Goal: Transaction & Acquisition: Purchase product/service

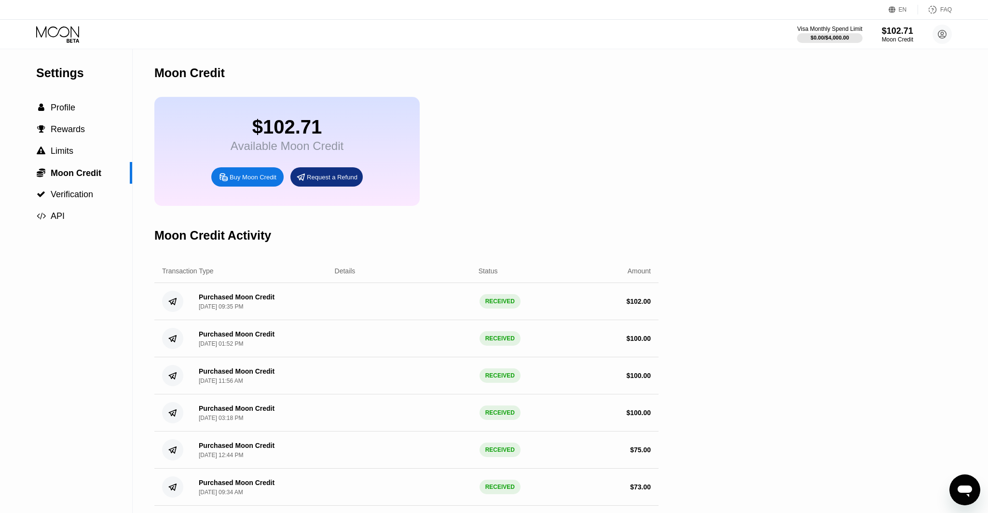
drag, startPoint x: 55, startPoint y: 0, endPoint x: 52, endPoint y: 9, distance: 8.9
click at [55, 1] on div "EN Language Select an item Save FAQ" at bounding box center [494, 10] width 988 height 20
click at [50, 28] on icon at bounding box center [57, 31] width 43 height 11
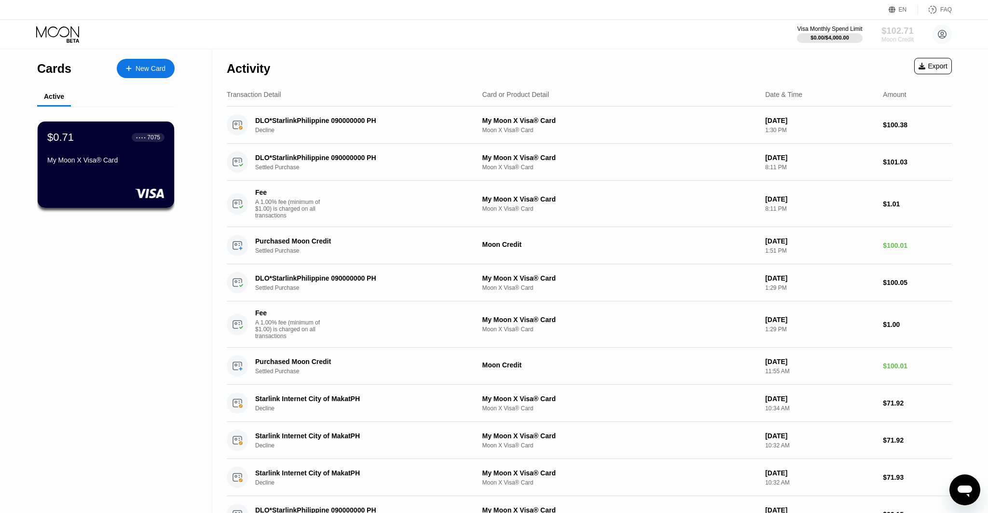
click at [882, 42] on div "Moon Credit" at bounding box center [898, 39] width 32 height 7
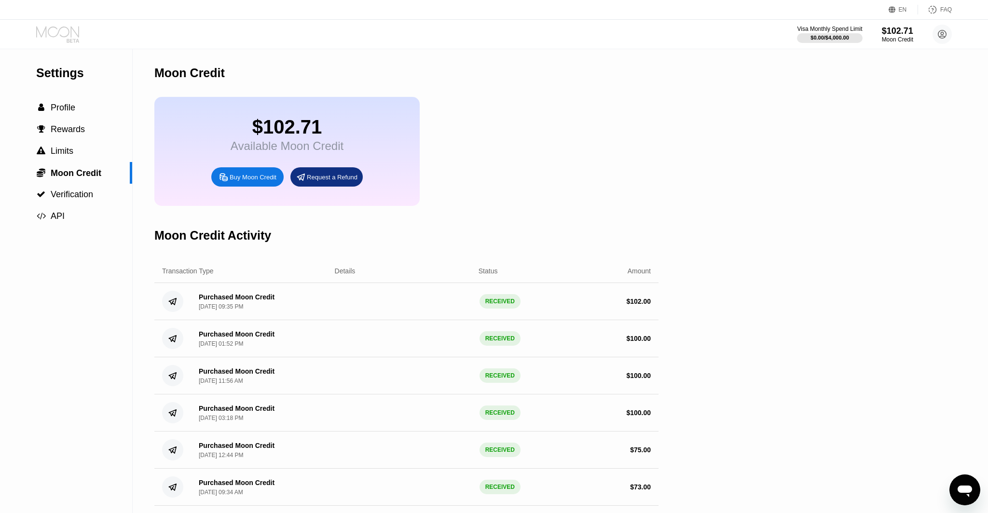
drag, startPoint x: 52, startPoint y: 28, endPoint x: 60, endPoint y: 26, distance: 8.4
click at [51, 28] on icon at bounding box center [58, 34] width 45 height 17
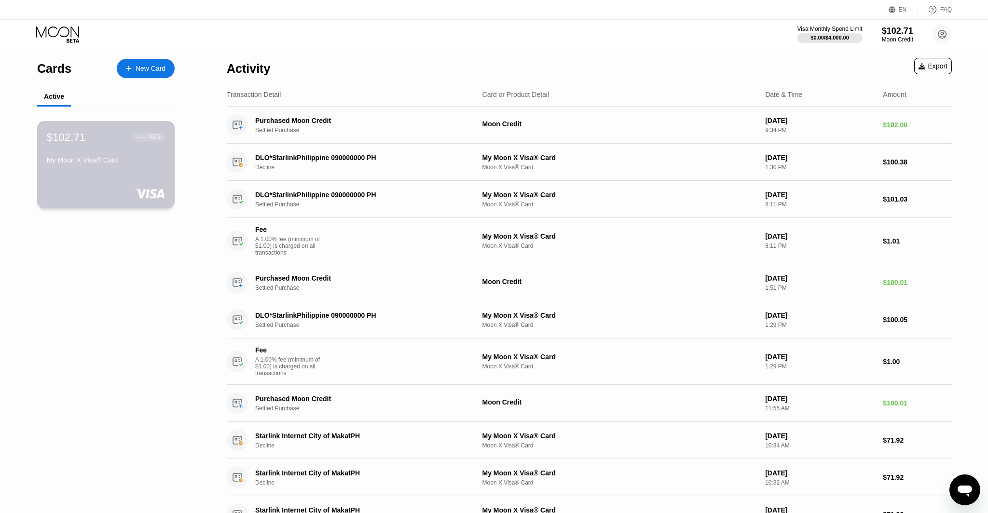
click at [97, 164] on div "My Moon X Visa® Card" at bounding box center [106, 160] width 118 height 8
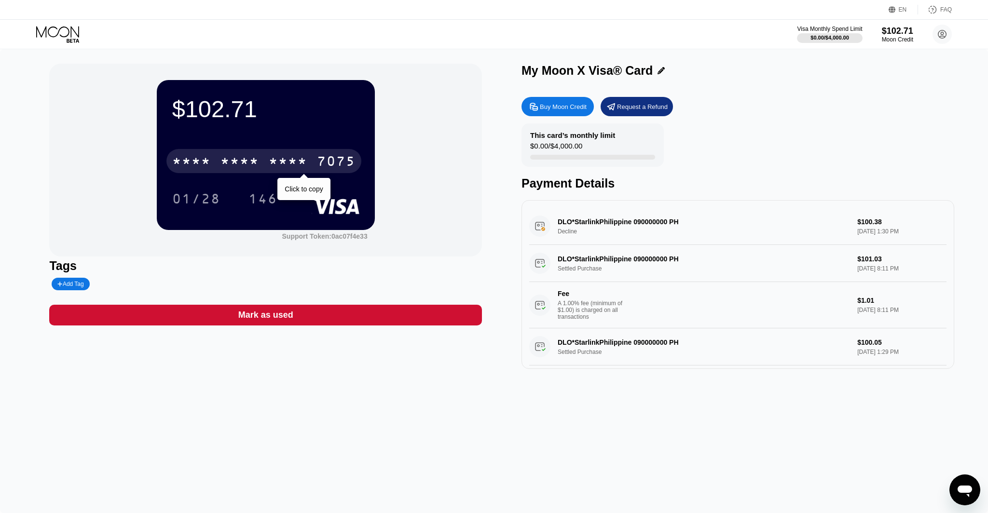
click at [260, 154] on div "* * * * * * * * * * * * 7075" at bounding box center [263, 161] width 195 height 24
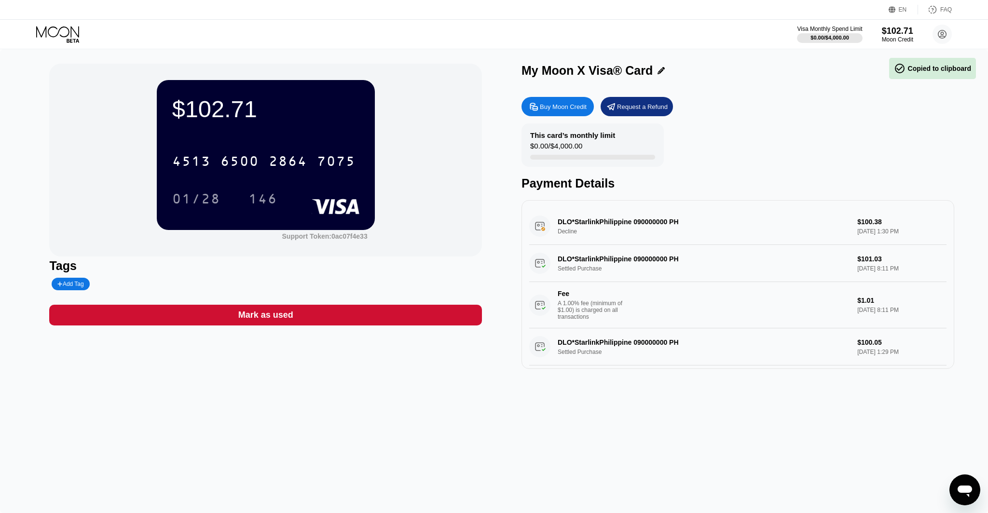
drag, startPoint x: 66, startPoint y: 29, endPoint x: 95, endPoint y: 16, distance: 32.0
click at [66, 29] on icon at bounding box center [58, 34] width 45 height 17
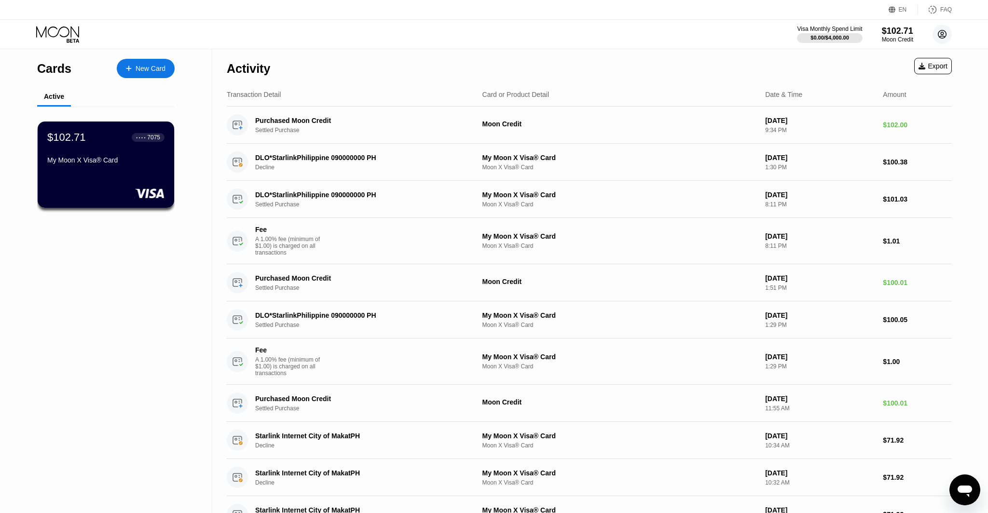
click at [942, 28] on circle at bounding box center [942, 34] width 19 height 19
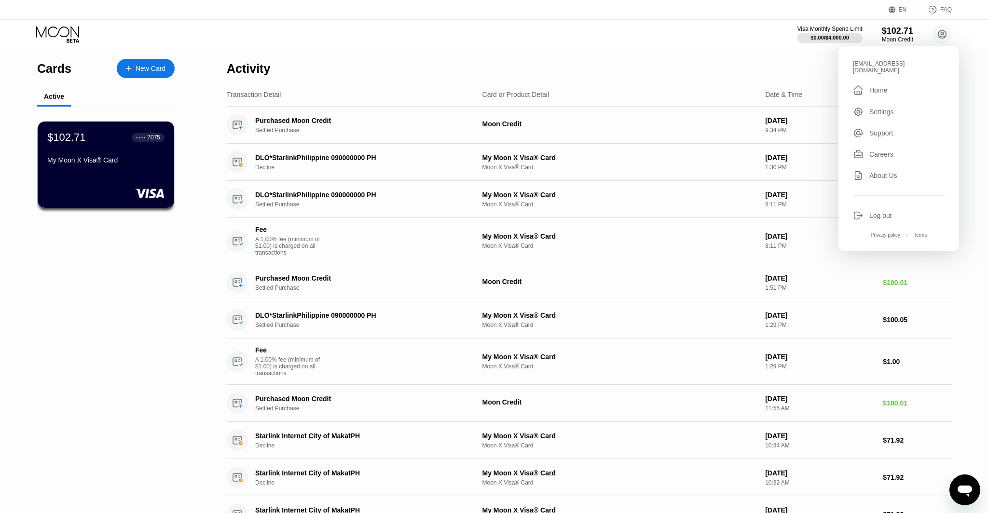
click at [867, 210] on div "Log out" at bounding box center [899, 215] width 92 height 11
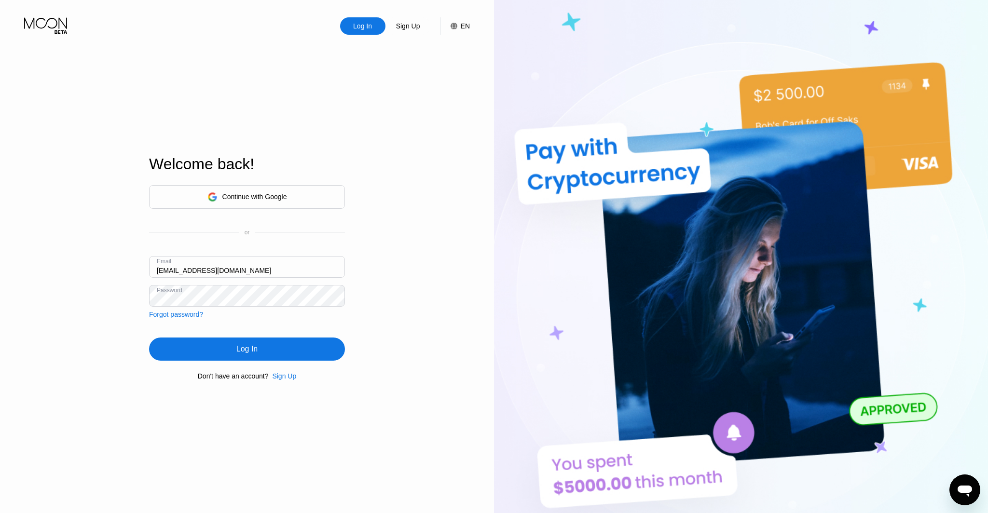
click at [166, 271] on input "[EMAIL_ADDRESS][DOMAIN_NAME]" at bounding box center [247, 267] width 196 height 22
click at [169, 271] on input "[EMAIL_ADDRESS][DOMAIN_NAME]" at bounding box center [247, 267] width 196 height 22
type input "[EMAIL_ADDRESS][DOMAIN_NAME]"
click at [252, 349] on div "Log In" at bounding box center [246, 350] width 21 height 10
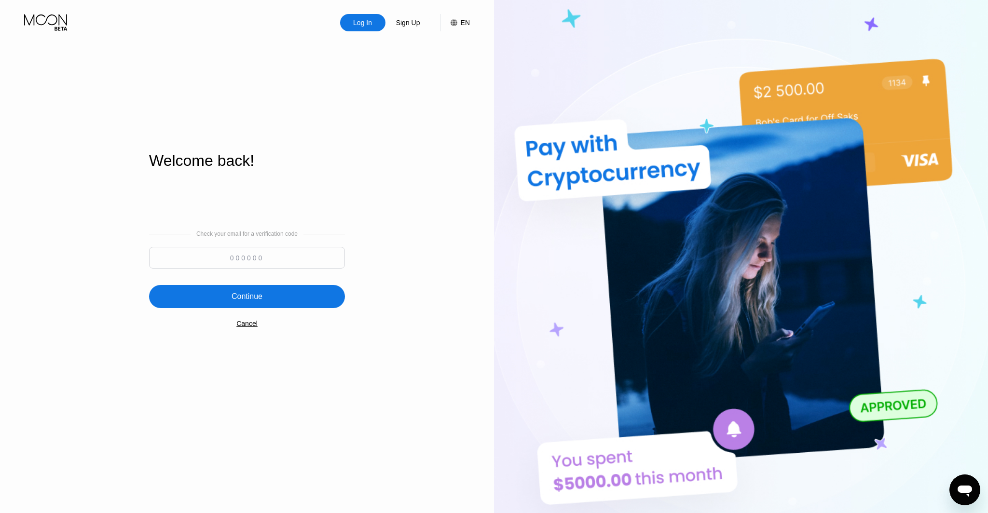
scroll to position [2, 0]
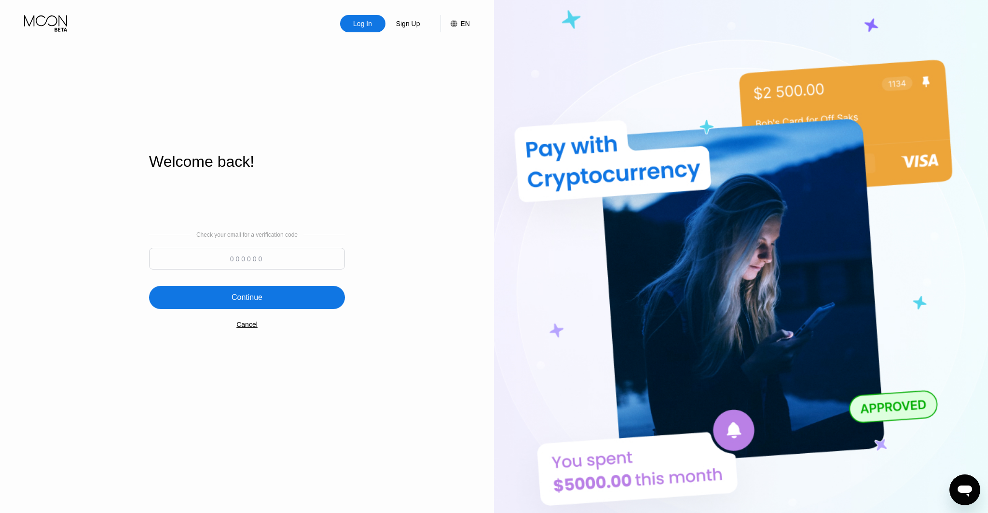
click at [246, 253] on input at bounding box center [247, 259] width 196 height 22
type input "417650"
click at [255, 282] on div "Check your email for a verification code 417650 Continue Cancel" at bounding box center [247, 280] width 196 height 196
click at [254, 284] on div "Check your email for a verification code 417650 Continue Cancel" at bounding box center [247, 280] width 196 height 196
drag, startPoint x: 254, startPoint y: 284, endPoint x: 255, endPoint y: 296, distance: 12.1
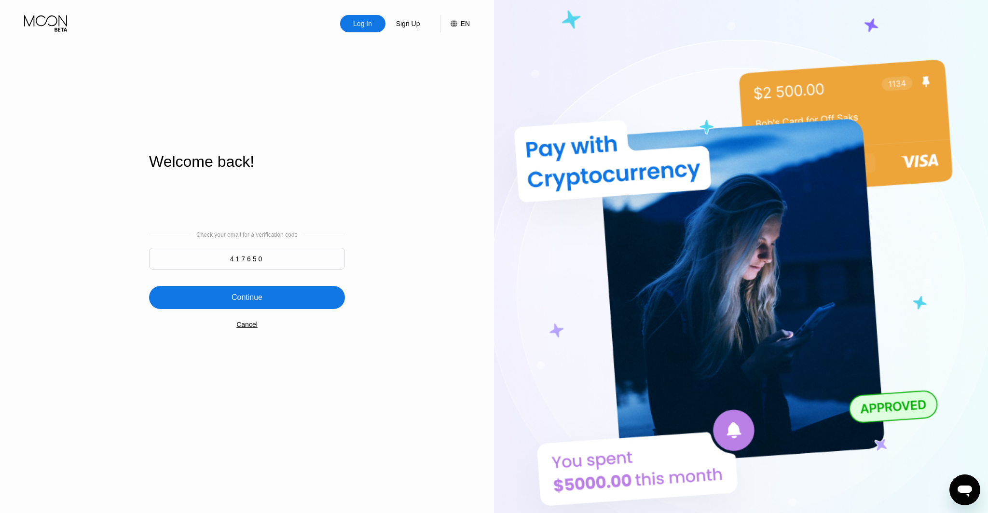
click at [253, 284] on div "Check your email for a verification code 417650 Continue Cancel" at bounding box center [247, 280] width 196 height 196
click at [255, 297] on div "Continue" at bounding box center [247, 298] width 31 height 10
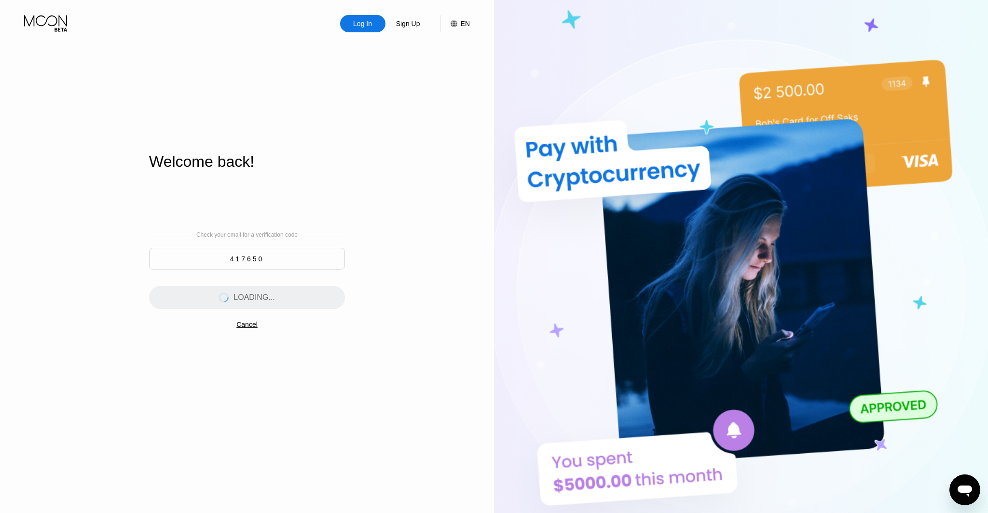
scroll to position [0, 0]
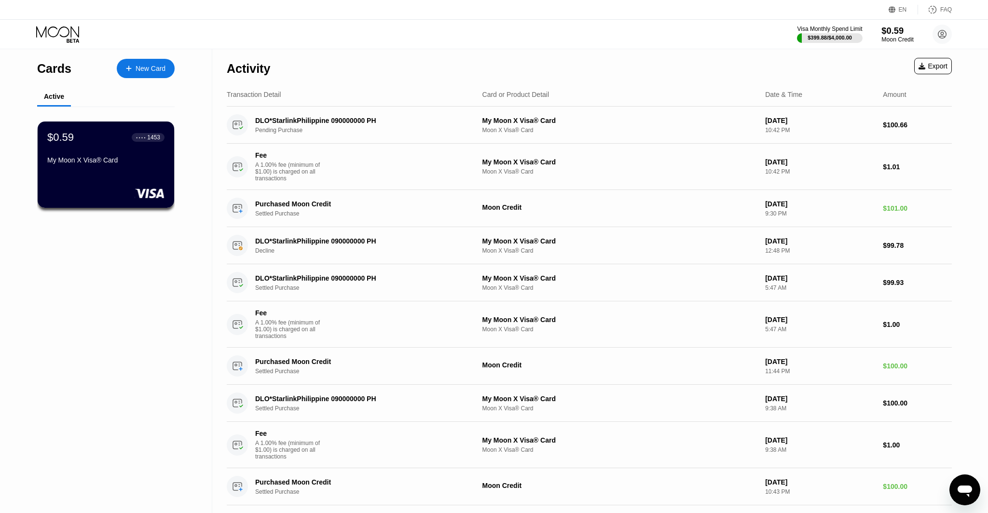
click at [895, 26] on div "$0.59" at bounding box center [898, 31] width 32 height 10
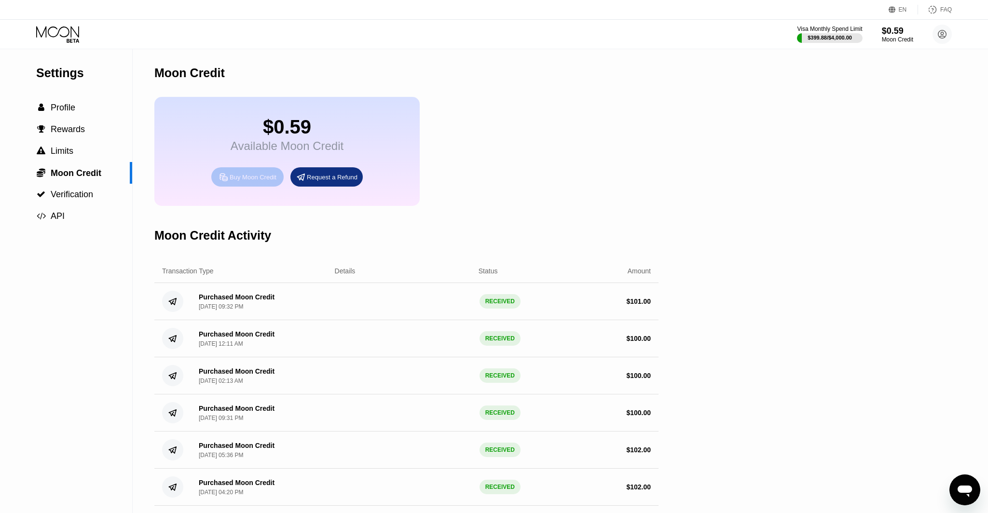
click at [244, 178] on div "Buy Moon Credit" at bounding box center [253, 177] width 47 height 8
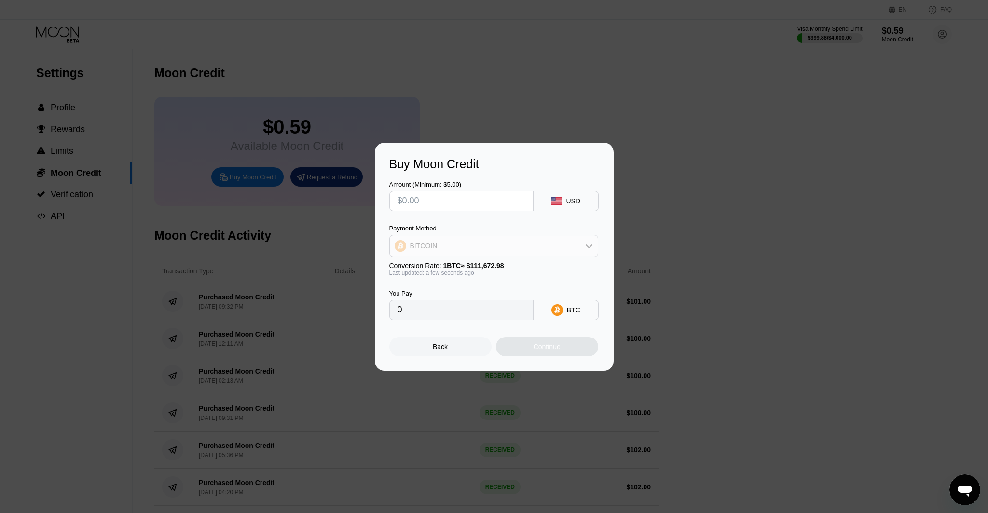
scroll to position [1, 0]
click at [544, 247] on div "BITCOIN" at bounding box center [494, 245] width 208 height 19
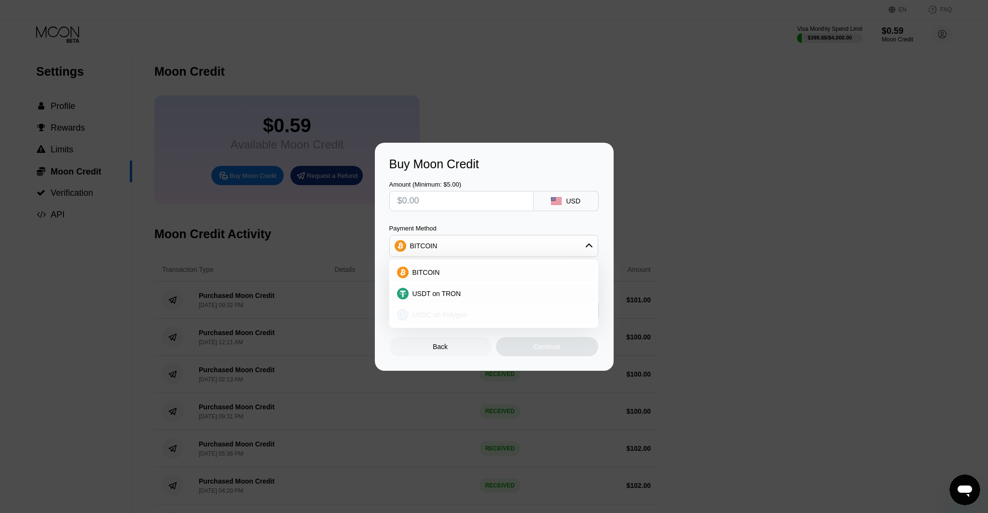
drag, startPoint x: 449, startPoint y: 308, endPoint x: 443, endPoint y: 273, distance: 35.1
click at [450, 306] on div "USDC on Polygon" at bounding box center [493, 314] width 203 height 19
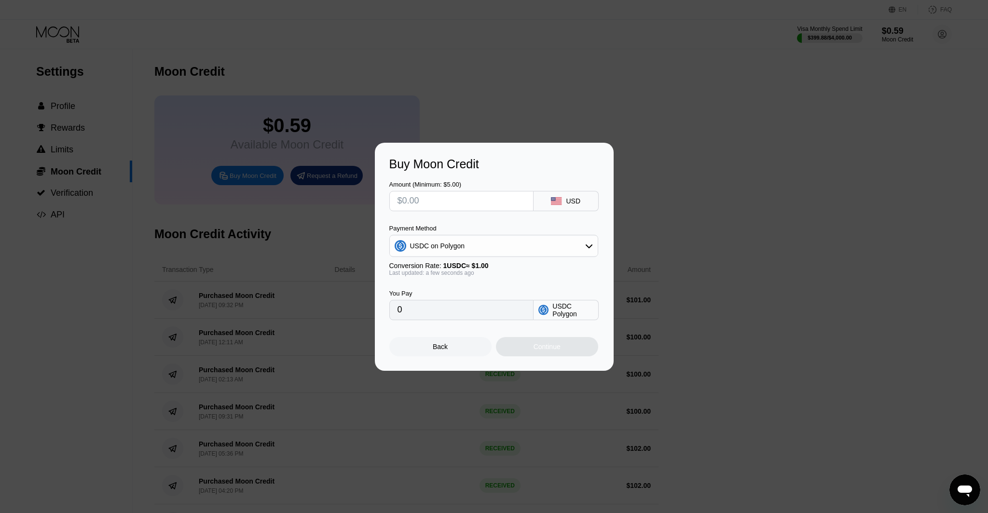
click at [435, 205] on input "text" at bounding box center [462, 201] width 128 height 19
click at [439, 203] on input "text" at bounding box center [462, 201] width 128 height 19
click at [439, 202] on input "text" at bounding box center [462, 201] width 128 height 19
type input "$1"
type input "1.00000000"
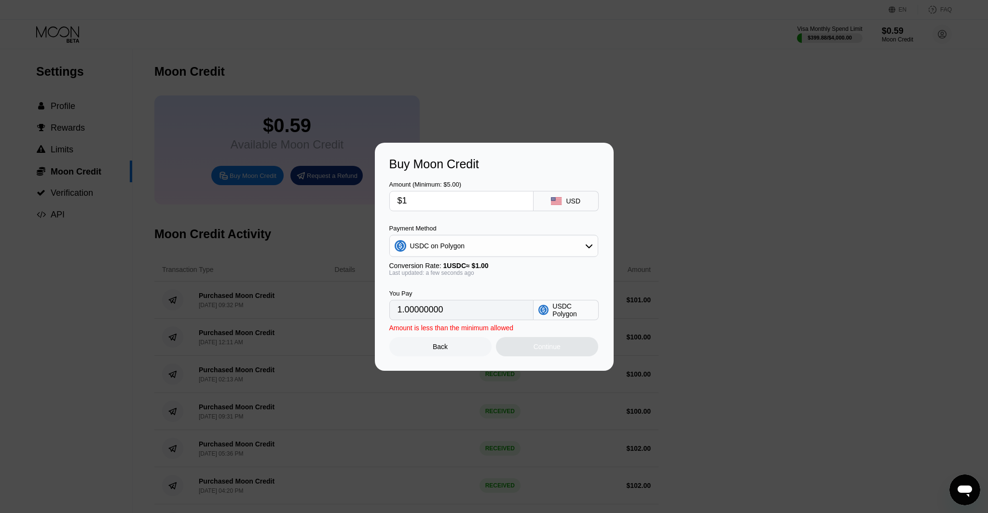
type input "$10"
type input "10.00000000"
type input "$102"
type input "102.00000000"
type input "$102"
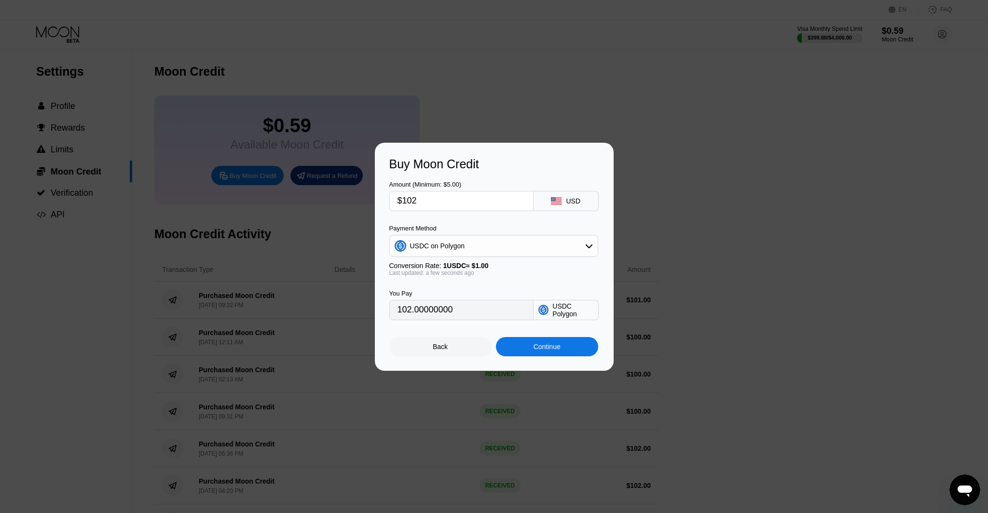
click at [540, 349] on div "Continue" at bounding box center [547, 347] width 27 height 8
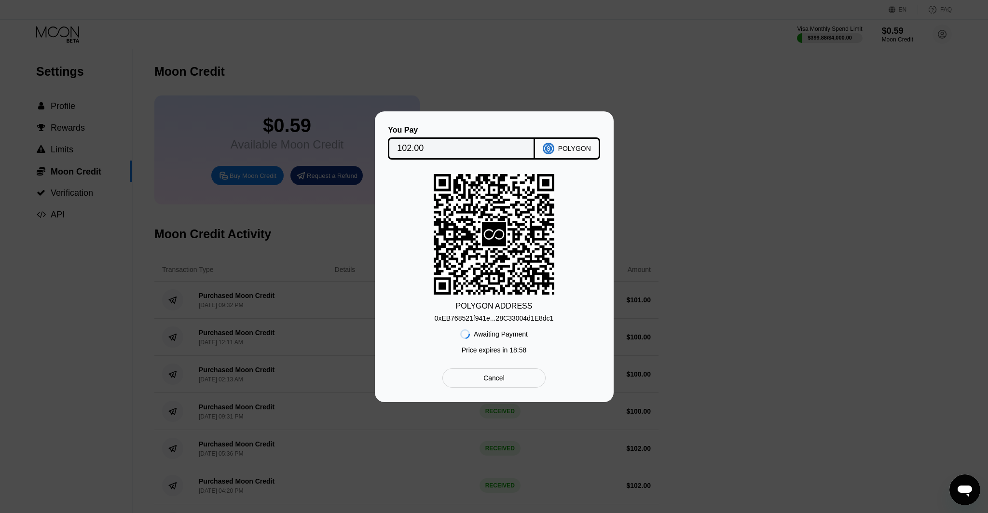
click at [497, 321] on div "0xEB768521f941e...28C33004d1E8dc1" at bounding box center [494, 319] width 119 height 8
click at [460, 265] on rect at bounding box center [494, 234] width 121 height 121
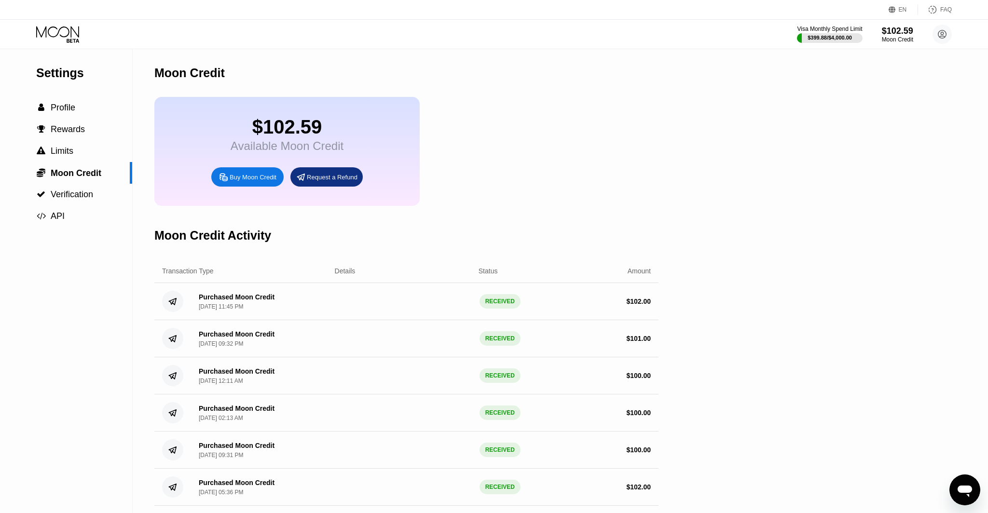
click at [55, 33] on icon at bounding box center [58, 34] width 45 height 17
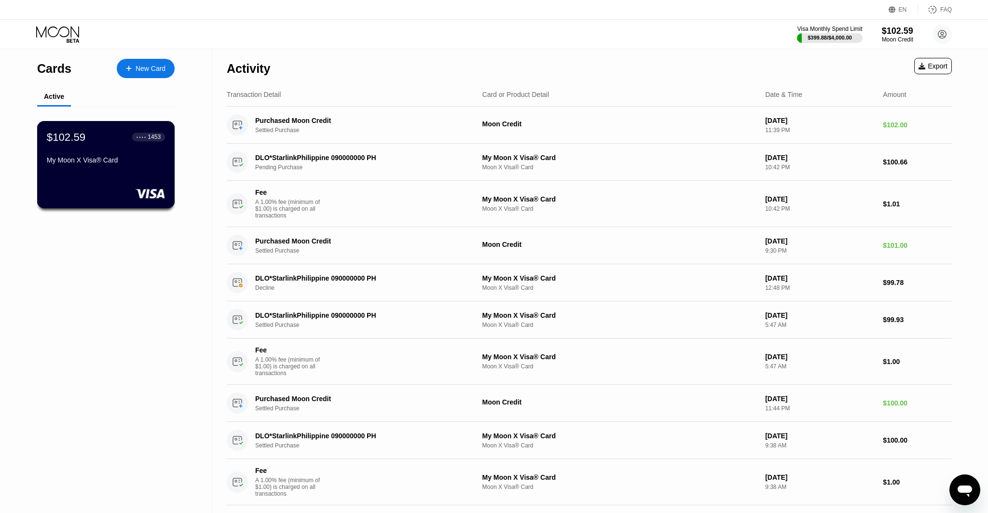
click at [90, 163] on div "My Moon X Visa® Card" at bounding box center [106, 160] width 118 height 8
